Goal: Information Seeking & Learning: Understand process/instructions

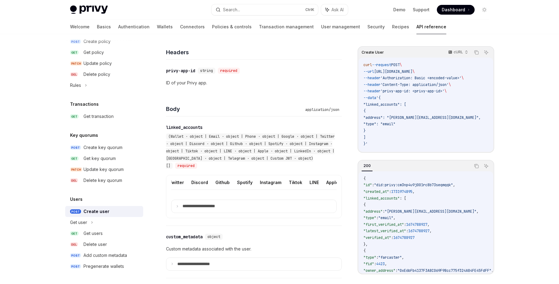
scroll to position [0, 195]
click at [328, 180] on button "Custom JWT" at bounding box center [332, 182] width 28 height 14
click at [238, 217] on div "**********" at bounding box center [254, 196] width 176 height 43
click at [235, 213] on summary "**********" at bounding box center [253, 206] width 165 height 13
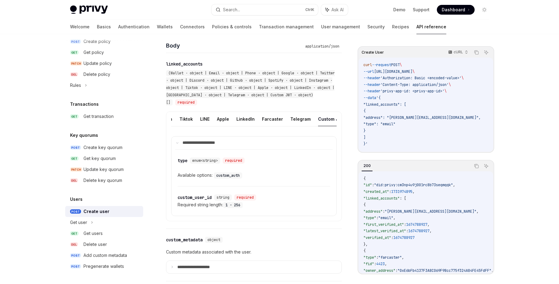
scroll to position [219, 0]
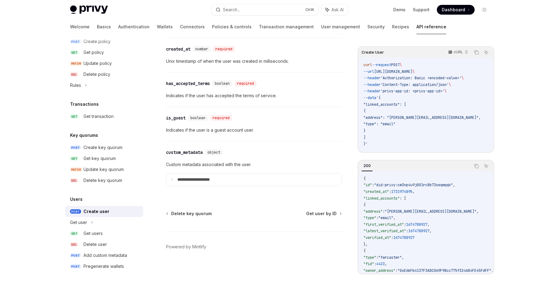
scroll to position [707, 0]
click at [214, 179] on p "**********" at bounding box center [198, 179] width 42 height 5
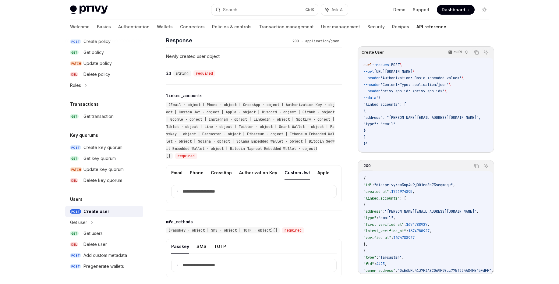
scroll to position [415, 0]
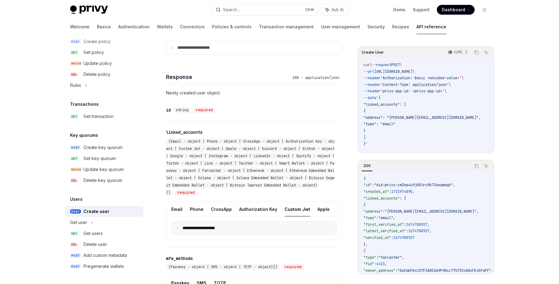
click at [175, 235] on summary "**********" at bounding box center [253, 228] width 165 height 13
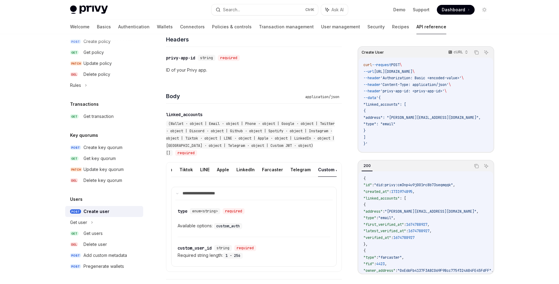
scroll to position [145, 0]
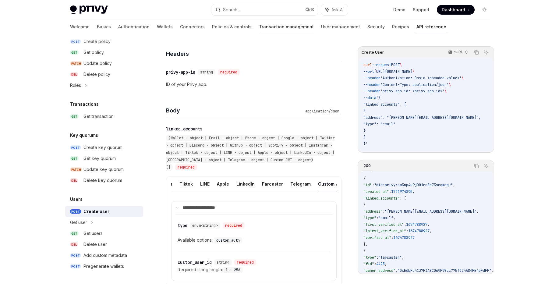
click at [265, 27] on link "Transaction management" at bounding box center [286, 26] width 55 height 15
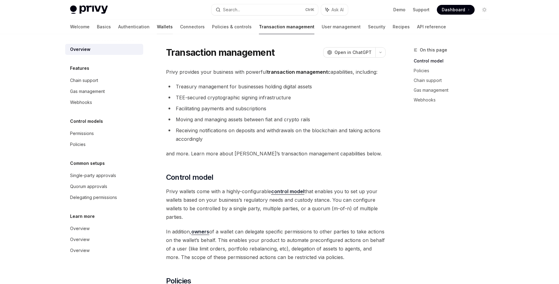
click at [157, 27] on link "Wallets" at bounding box center [165, 26] width 16 height 15
type textarea "*"
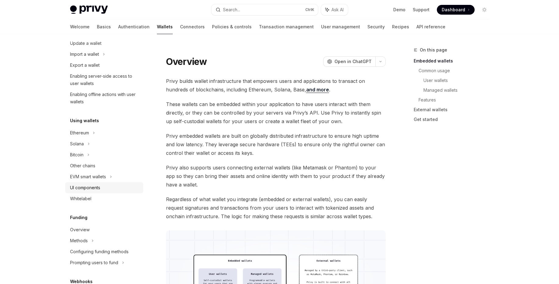
scroll to position [146, 0]
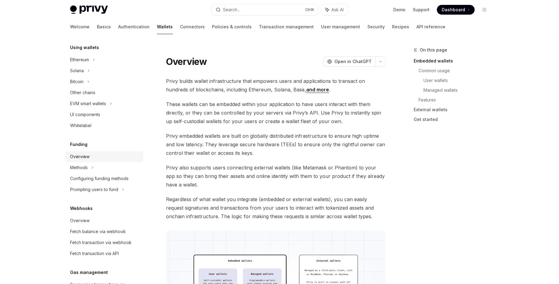
click at [88, 158] on div "Overview" at bounding box center [79, 156] width 19 height 7
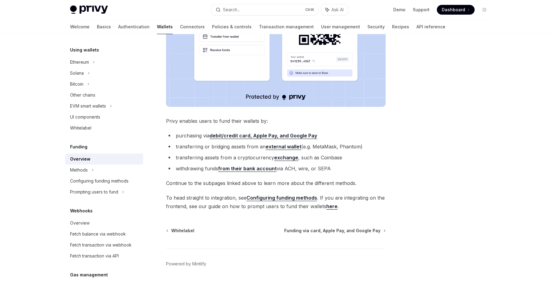
scroll to position [194, 0]
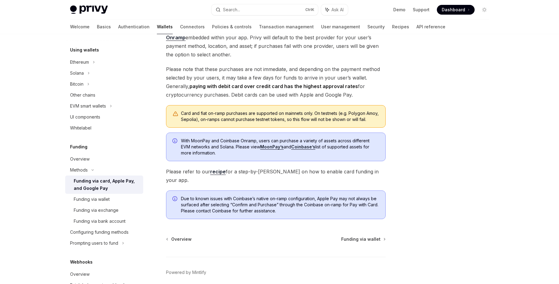
scroll to position [110, 0]
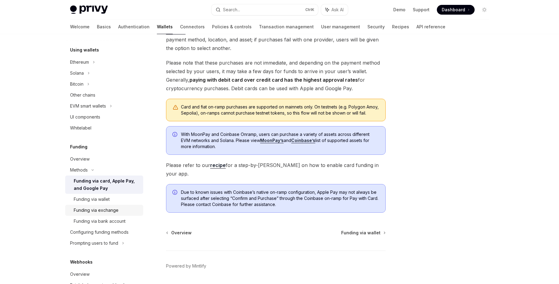
click at [108, 208] on div "Funding via exchange" at bounding box center [96, 210] width 45 height 7
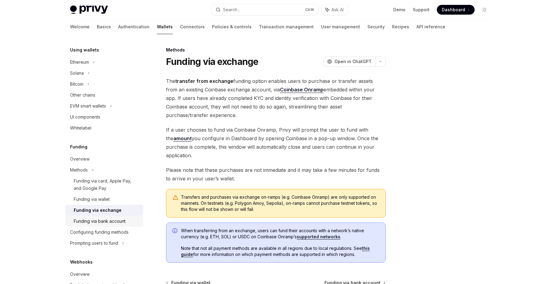
click at [108, 221] on div "Funding via bank account" at bounding box center [100, 220] width 52 height 7
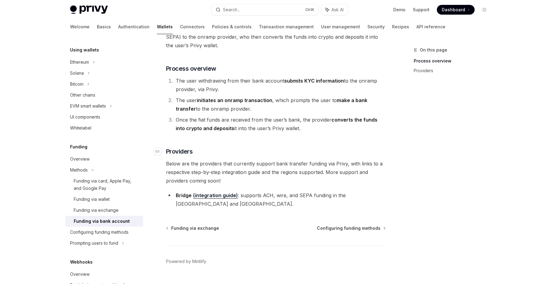
scroll to position [90, 0]
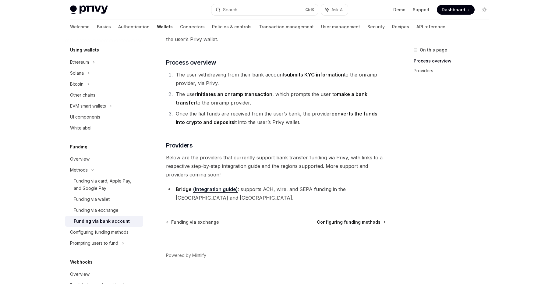
click at [350, 219] on span "Configuring funding methods" at bounding box center [349, 222] width 64 height 6
type textarea "*"
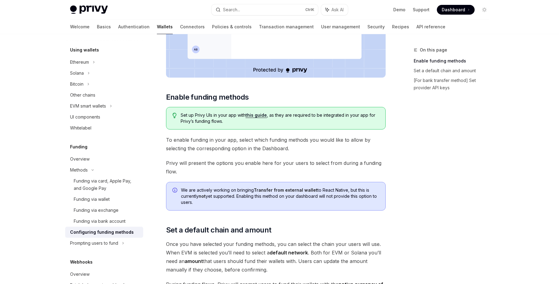
scroll to position [256, 0]
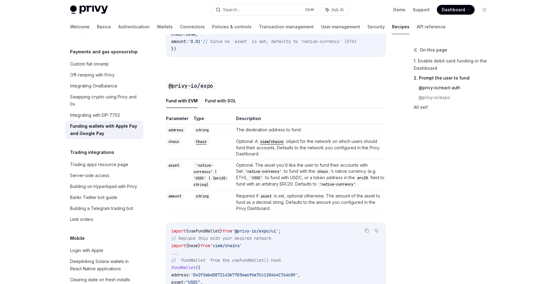
scroll to position [621, 0]
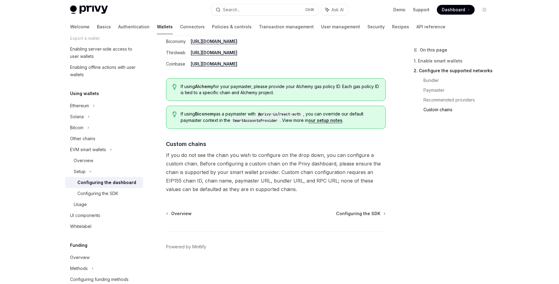
scroll to position [133, 0]
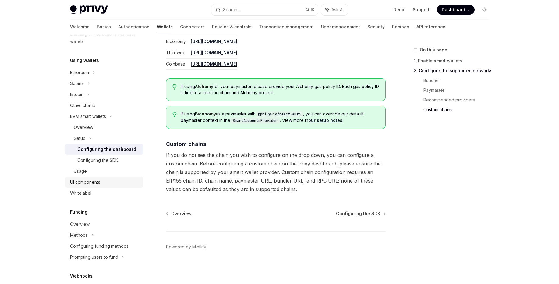
click at [93, 179] on div "UI components" at bounding box center [85, 182] width 30 height 7
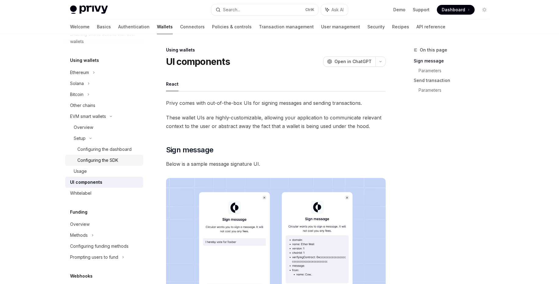
click at [112, 159] on div "Configuring the SDK" at bounding box center [97, 160] width 41 height 7
type textarea "*"
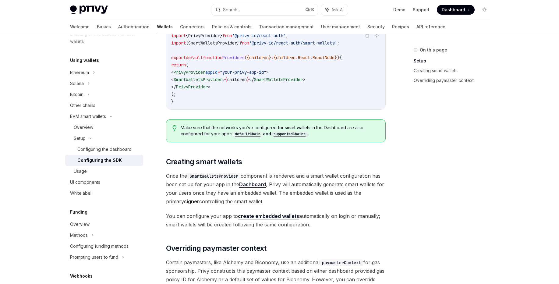
scroll to position [256, 0]
